Goal: Task Accomplishment & Management: Manage account settings

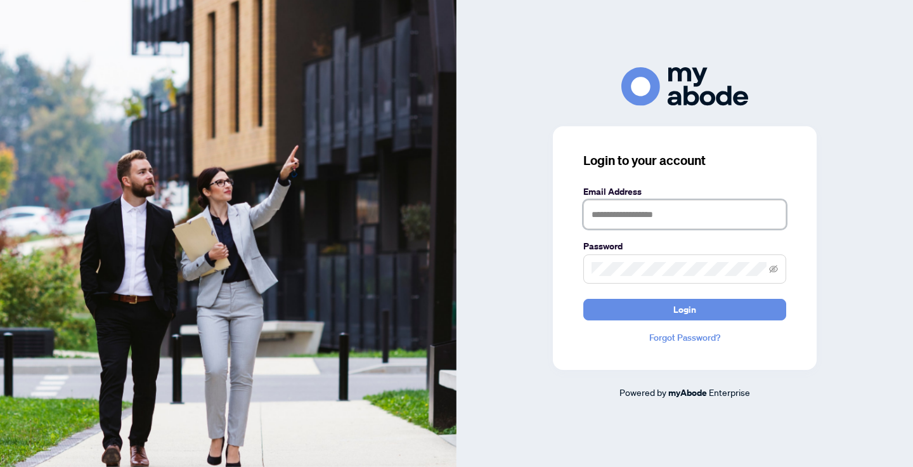
type input "**********"
click at [685, 309] on button "Login" at bounding box center [685, 310] width 203 height 22
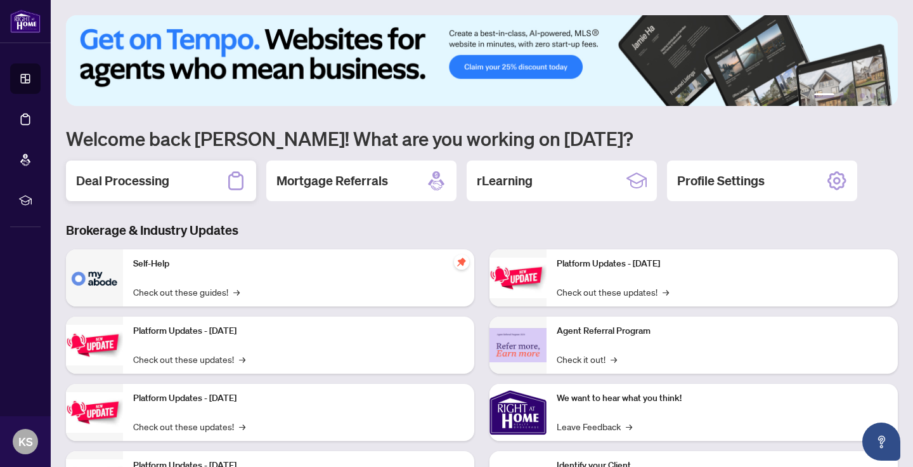
click at [122, 190] on div "Deal Processing" at bounding box center [161, 180] width 190 height 41
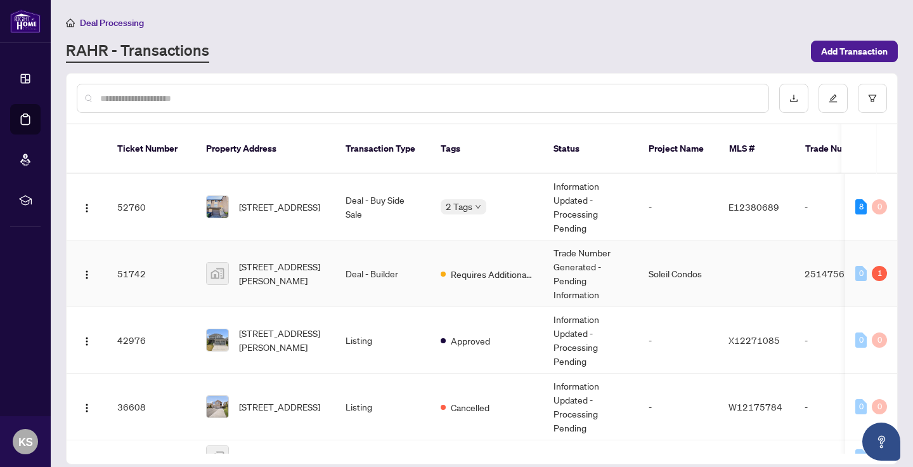
click at [310, 273] on td "[STREET_ADDRESS][PERSON_NAME]" at bounding box center [266, 273] width 140 height 67
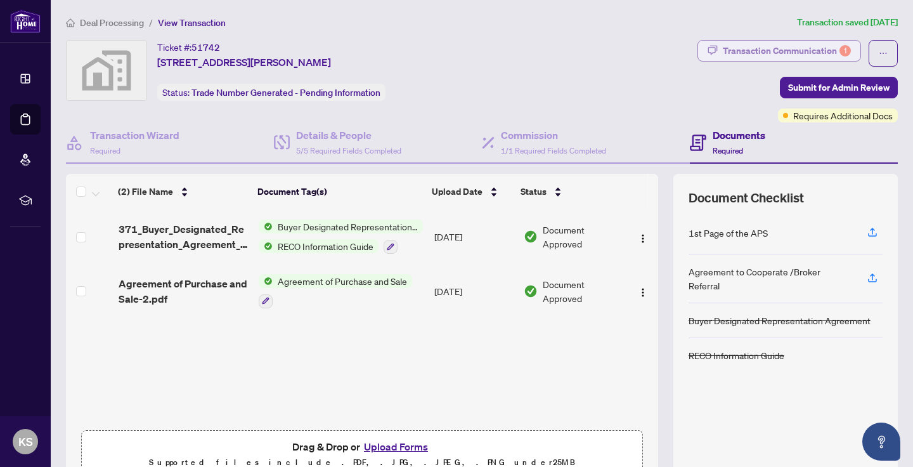
click at [748, 50] on div "Transaction Communication 1" at bounding box center [787, 51] width 128 height 20
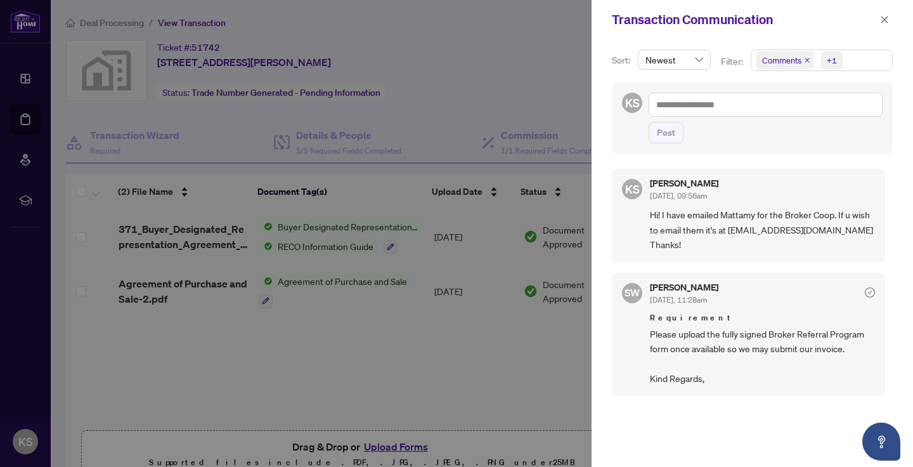
click at [574, 88] on div at bounding box center [456, 233] width 913 height 467
click at [566, 81] on div at bounding box center [456, 233] width 913 height 467
click at [882, 17] on icon "close" at bounding box center [885, 19] width 7 height 7
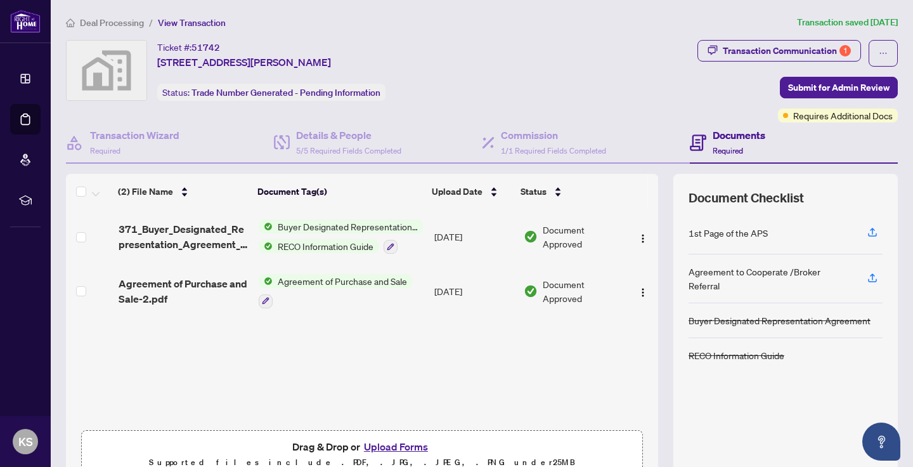
click at [132, 20] on span "Deal Processing" at bounding box center [112, 22] width 64 height 11
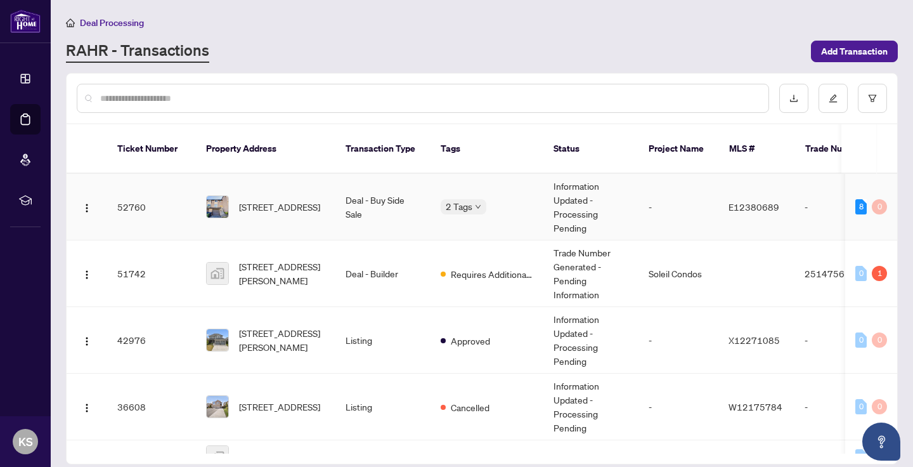
click at [176, 184] on td "52760" at bounding box center [151, 207] width 89 height 67
